Goal: Information Seeking & Learning: Learn about a topic

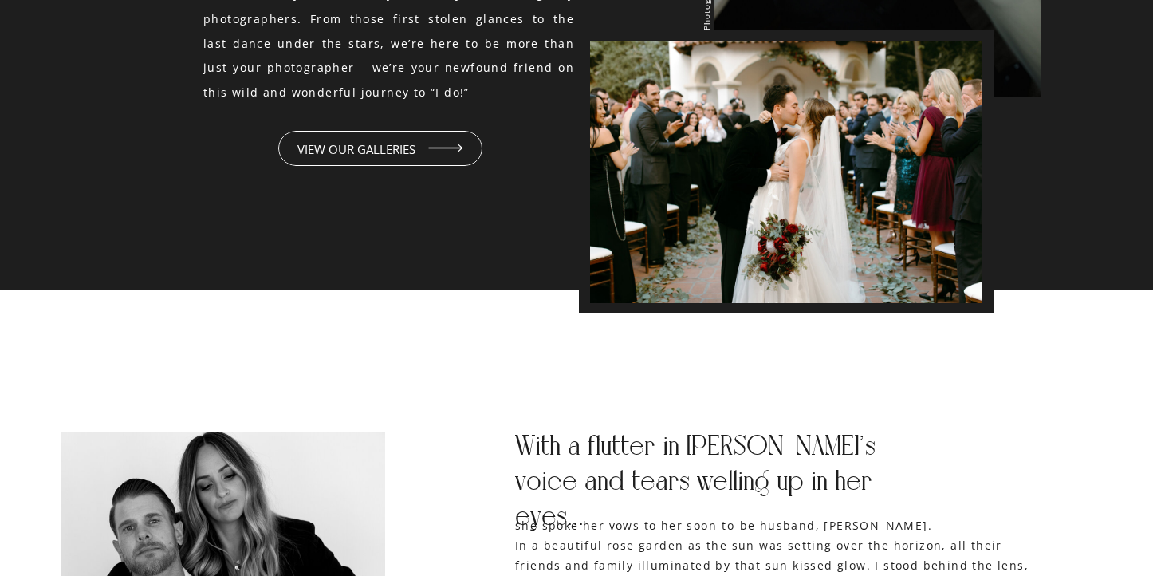
scroll to position [1801, 0]
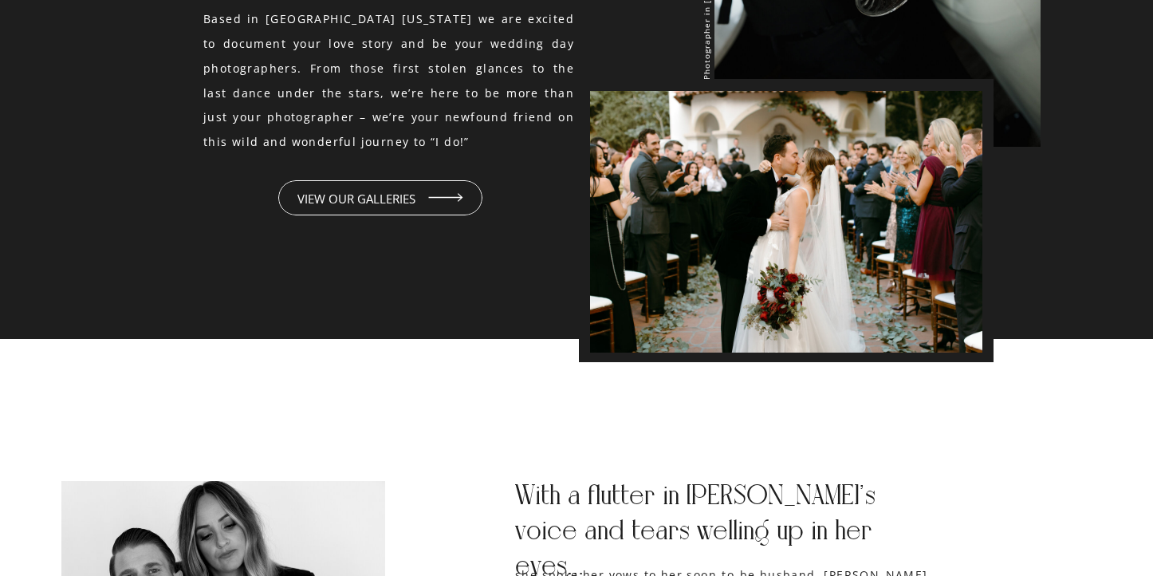
click at [439, 199] on icon at bounding box center [445, 197] width 45 height 49
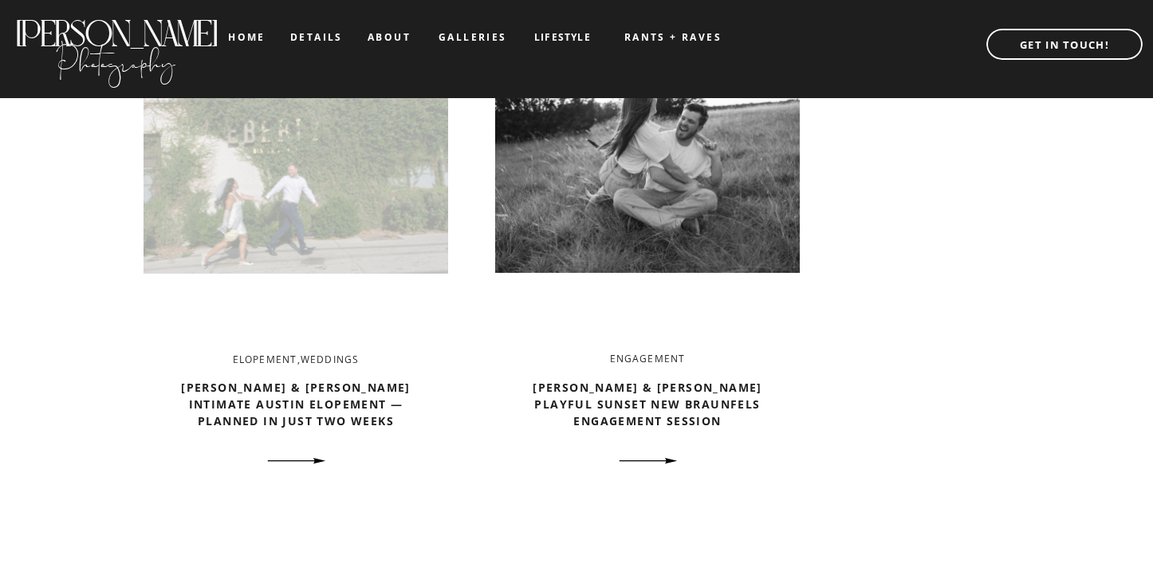
scroll to position [1860, 0]
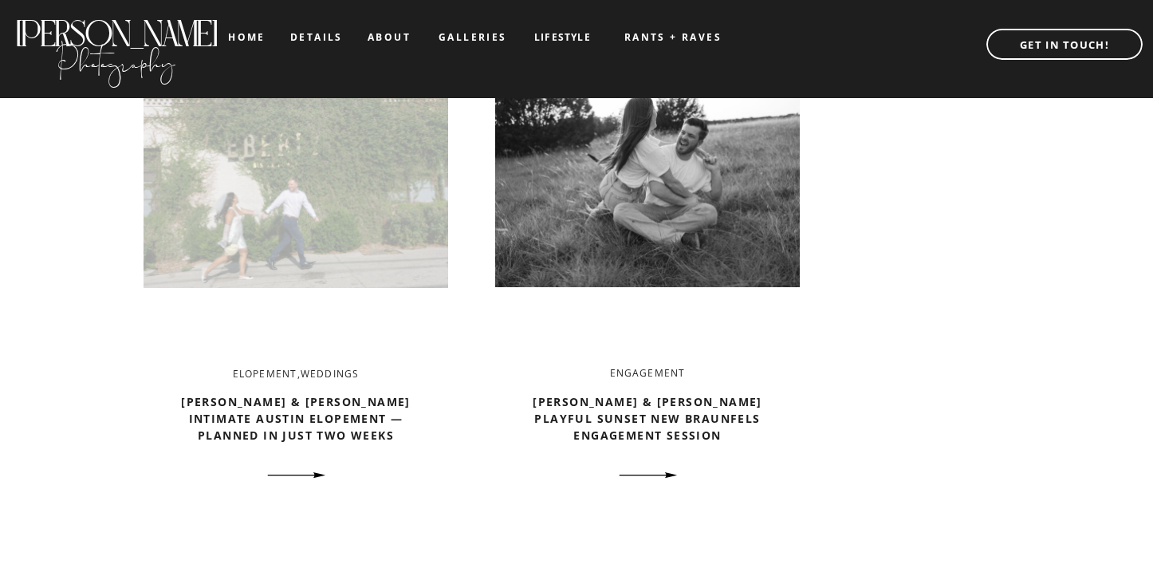
click at [365, 234] on img at bounding box center [296, 186] width 305 height 321
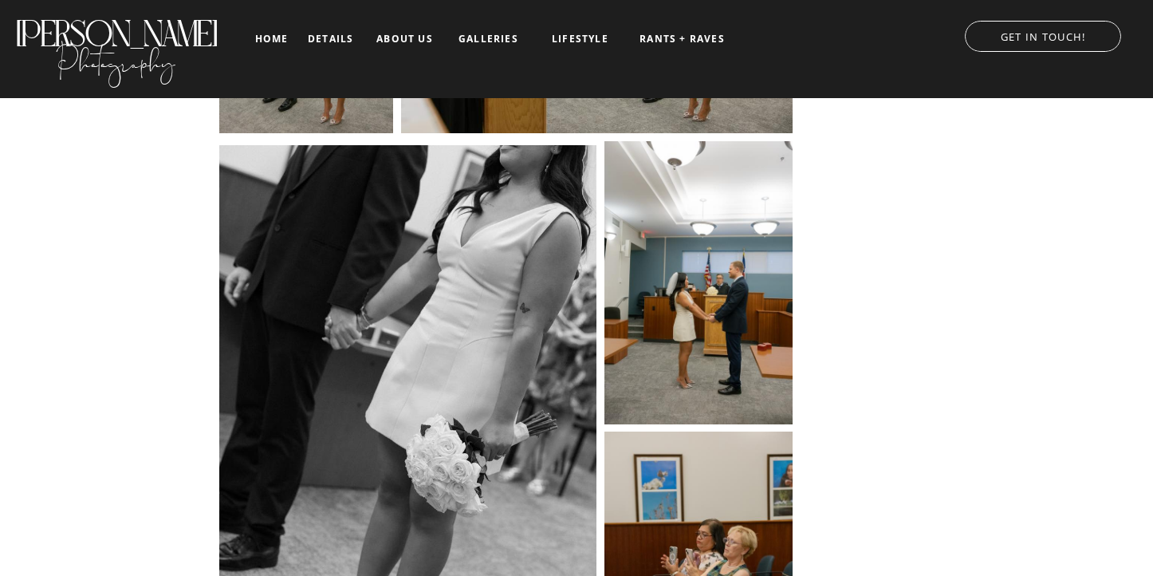
scroll to position [6452, 0]
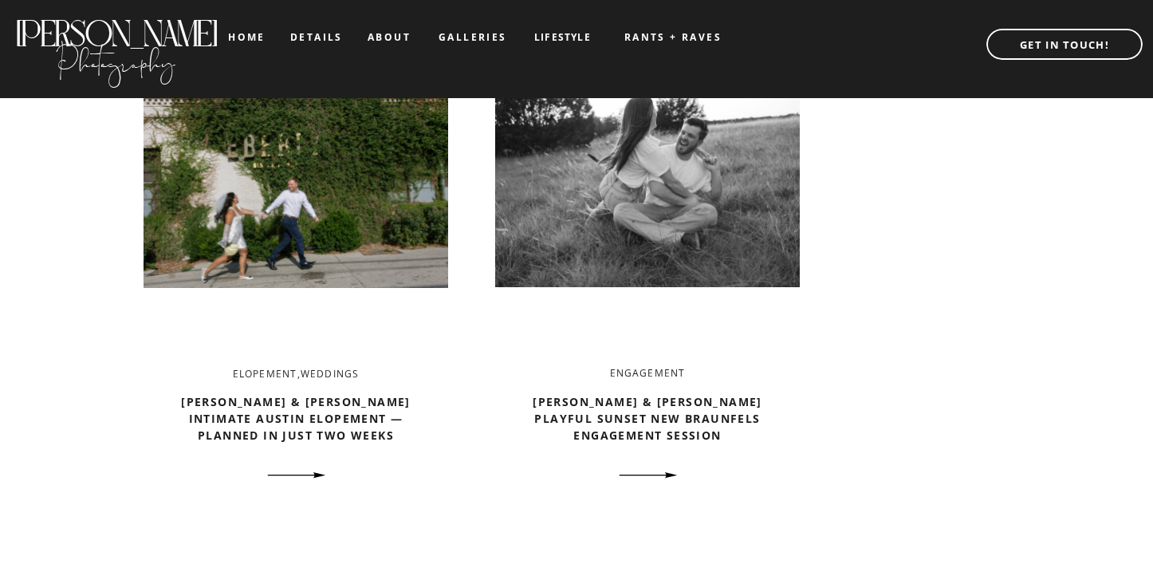
scroll to position [1984, 0]
